Goal: Task Accomplishment & Management: Manage account settings

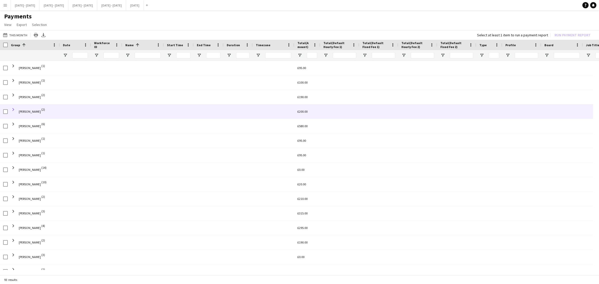
click at [13, 108] on span at bounding box center [13, 109] width 5 height 5
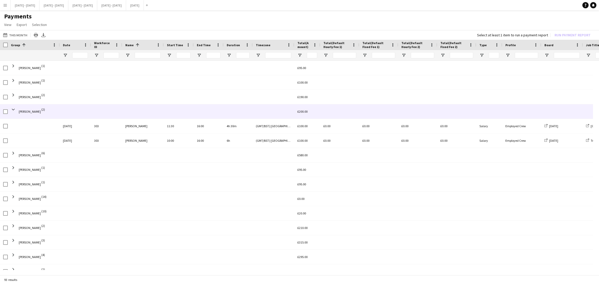
click at [13, 108] on span at bounding box center [13, 109] width 5 height 5
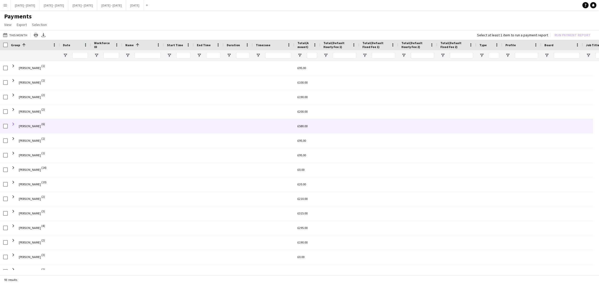
click at [13, 123] on span at bounding box center [13, 124] width 5 height 5
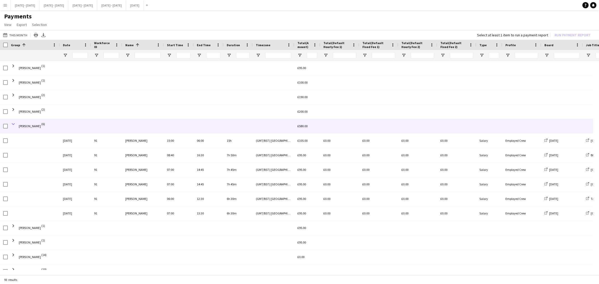
click at [13, 123] on span at bounding box center [13, 124] width 5 height 5
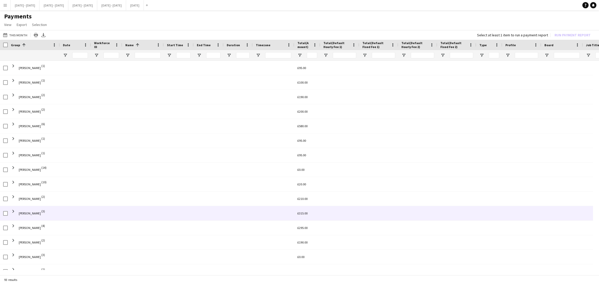
click at [50, 214] on span "[PERSON_NAME] (3)" at bounding box center [34, 213] width 46 height 15
click at [11, 211] on span at bounding box center [13, 211] width 5 height 5
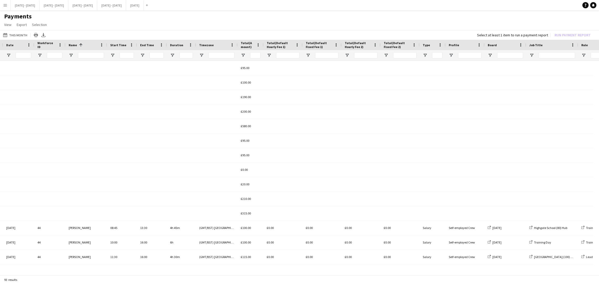
scroll to position [0, 88]
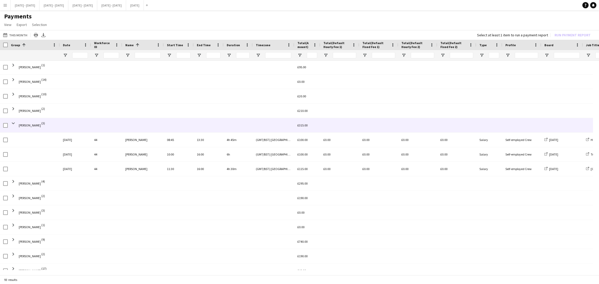
click at [15, 131] on span "[PERSON_NAME] (3)" at bounding box center [34, 125] width 46 height 15
click at [12, 128] on span at bounding box center [13, 123] width 5 height 10
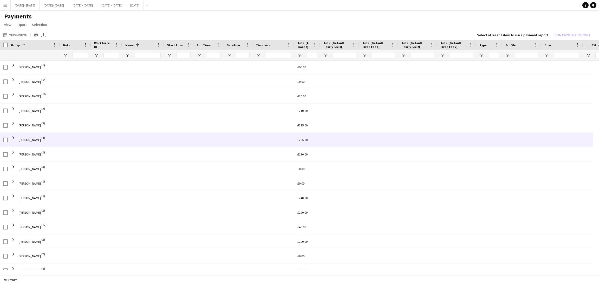
click at [15, 144] on span "[PERSON_NAME] (4)" at bounding box center [34, 140] width 46 height 15
click at [16, 141] on span "[PERSON_NAME] (4)" at bounding box center [34, 140] width 46 height 15
click at [14, 140] on span at bounding box center [13, 138] width 5 height 5
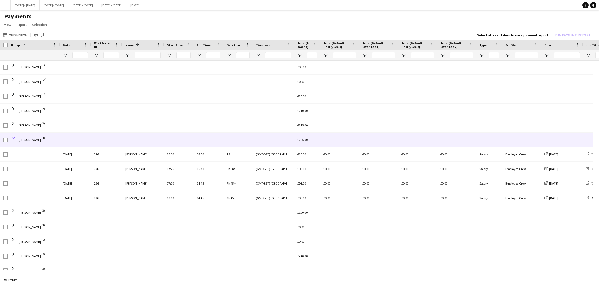
click at [14, 139] on span at bounding box center [13, 138] width 5 height 5
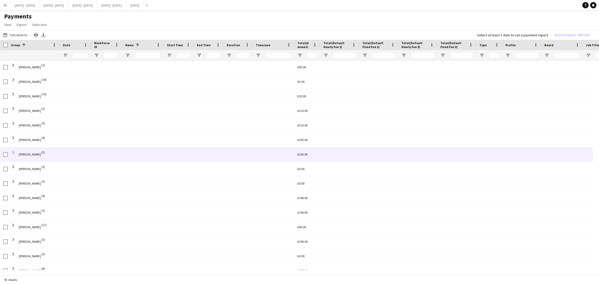
click at [14, 150] on span at bounding box center [13, 152] width 5 height 5
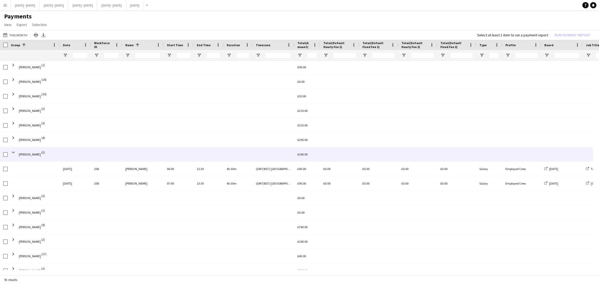
click at [14, 150] on span at bounding box center [13, 152] width 5 height 5
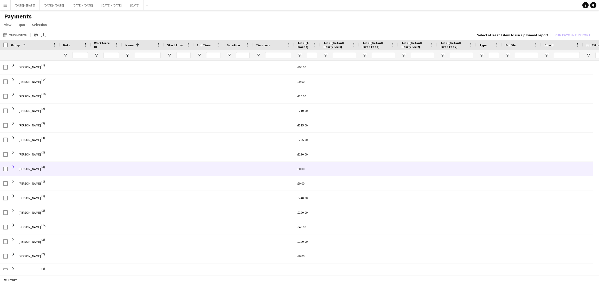
click at [13, 166] on span at bounding box center [13, 167] width 5 height 5
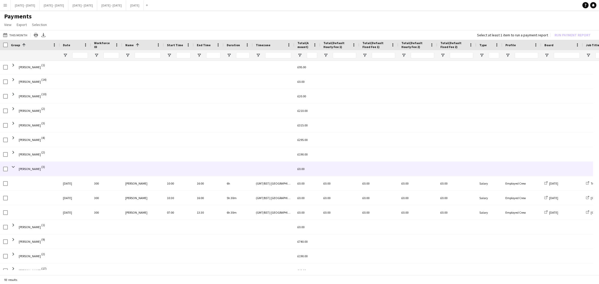
click at [13, 166] on span at bounding box center [13, 167] width 5 height 5
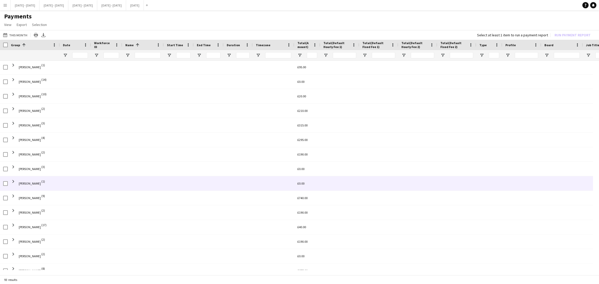
click at [13, 190] on span "[PERSON_NAME] (1)" at bounding box center [34, 183] width 46 height 15
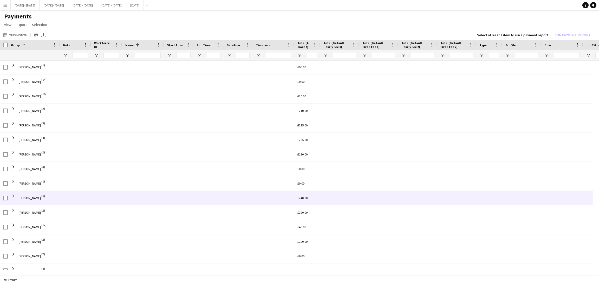
click at [14, 194] on span at bounding box center [13, 196] width 5 height 5
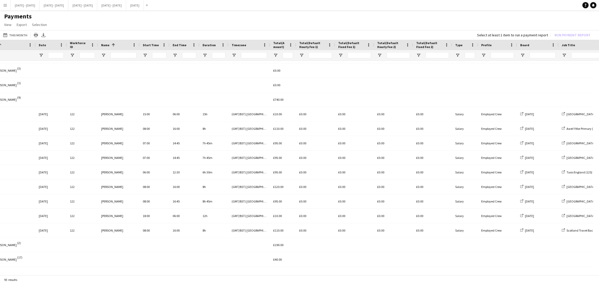
scroll to position [0, 48]
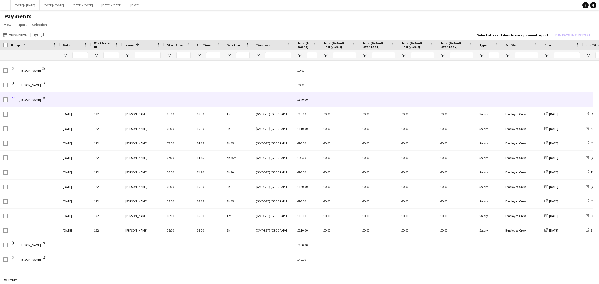
click at [11, 97] on span at bounding box center [13, 97] width 5 height 5
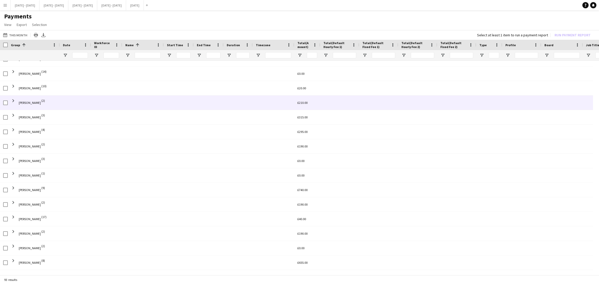
scroll to position [96, 0]
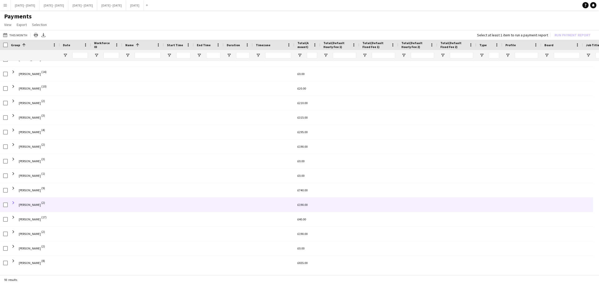
click at [13, 203] on span at bounding box center [13, 203] width 5 height 5
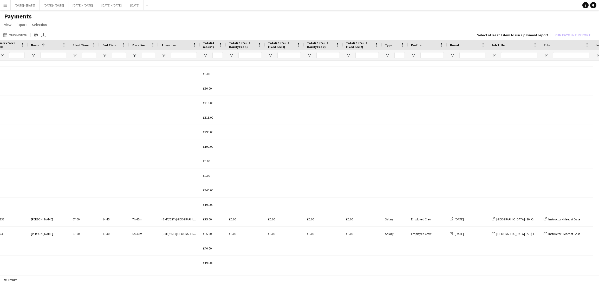
scroll to position [0, 0]
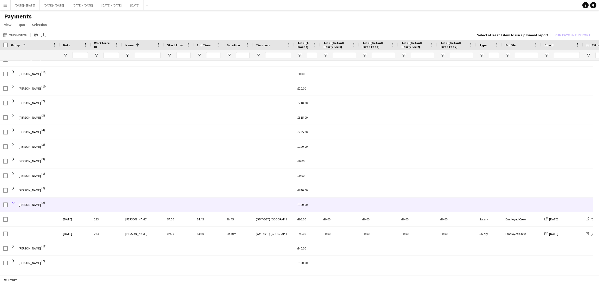
click at [15, 204] on span at bounding box center [13, 203] width 5 height 5
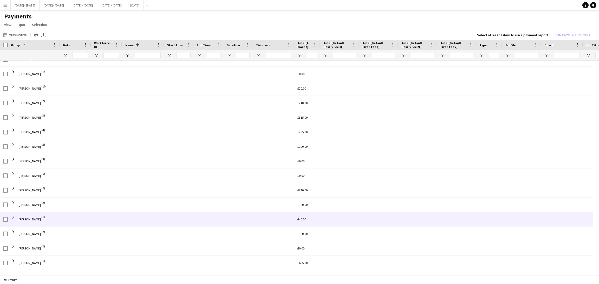
click at [13, 218] on span at bounding box center [13, 217] width 5 height 5
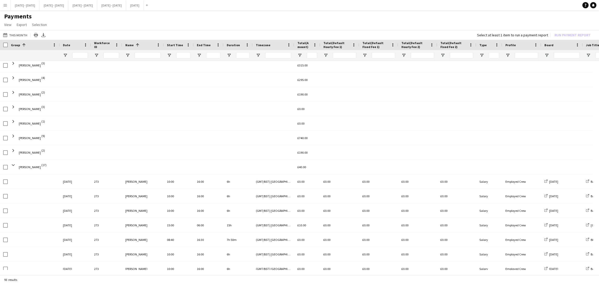
scroll to position [175, 0]
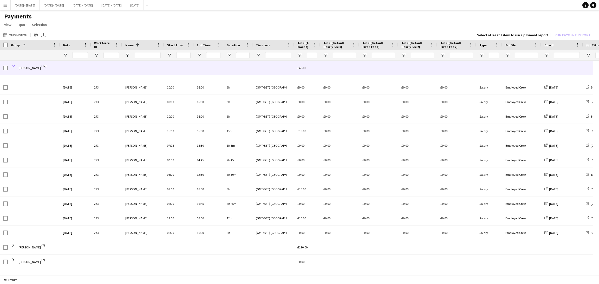
click at [14, 65] on span at bounding box center [13, 66] width 5 height 5
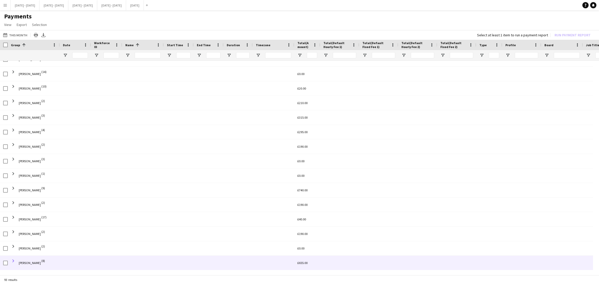
click at [14, 259] on span at bounding box center [13, 261] width 5 height 5
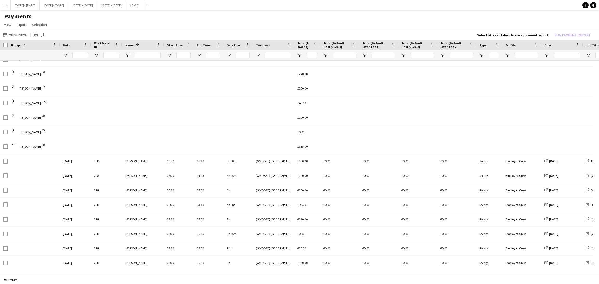
click at [265, 276] on div "93 results" at bounding box center [299, 279] width 599 height 9
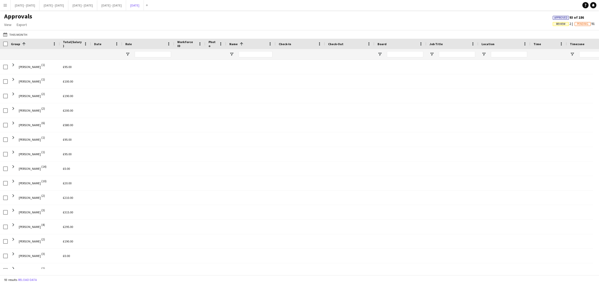
click at [144, 8] on button "August 2025 Close" at bounding box center [135, 5] width 18 height 10
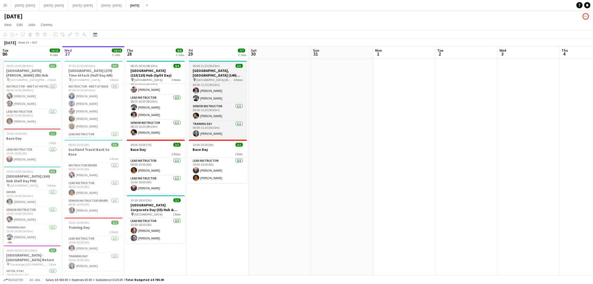
scroll to position [24, 0]
